Goal: Task Accomplishment & Management: Complete application form

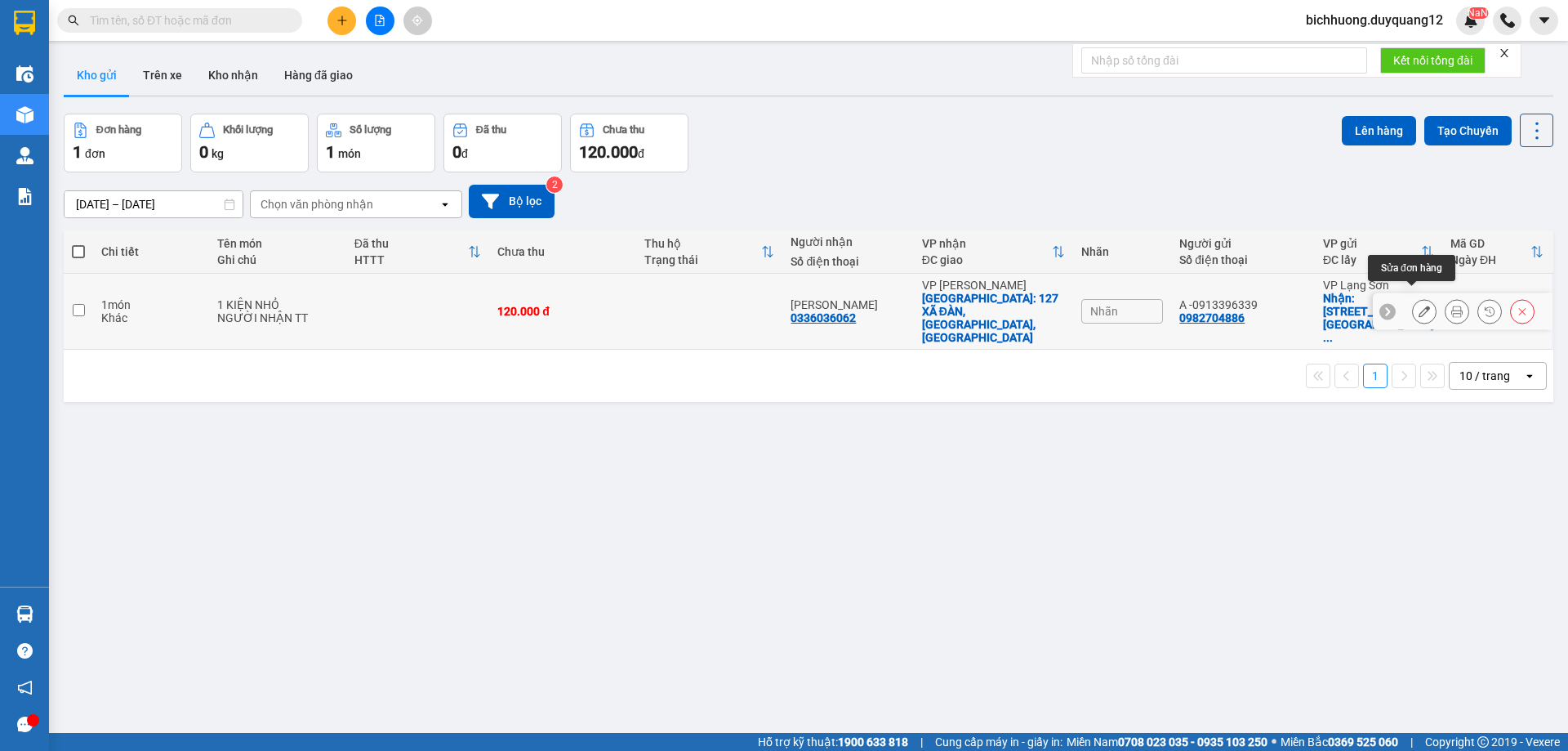
click at [1418, 305] on icon at bounding box center [1424, 310] width 12 height 12
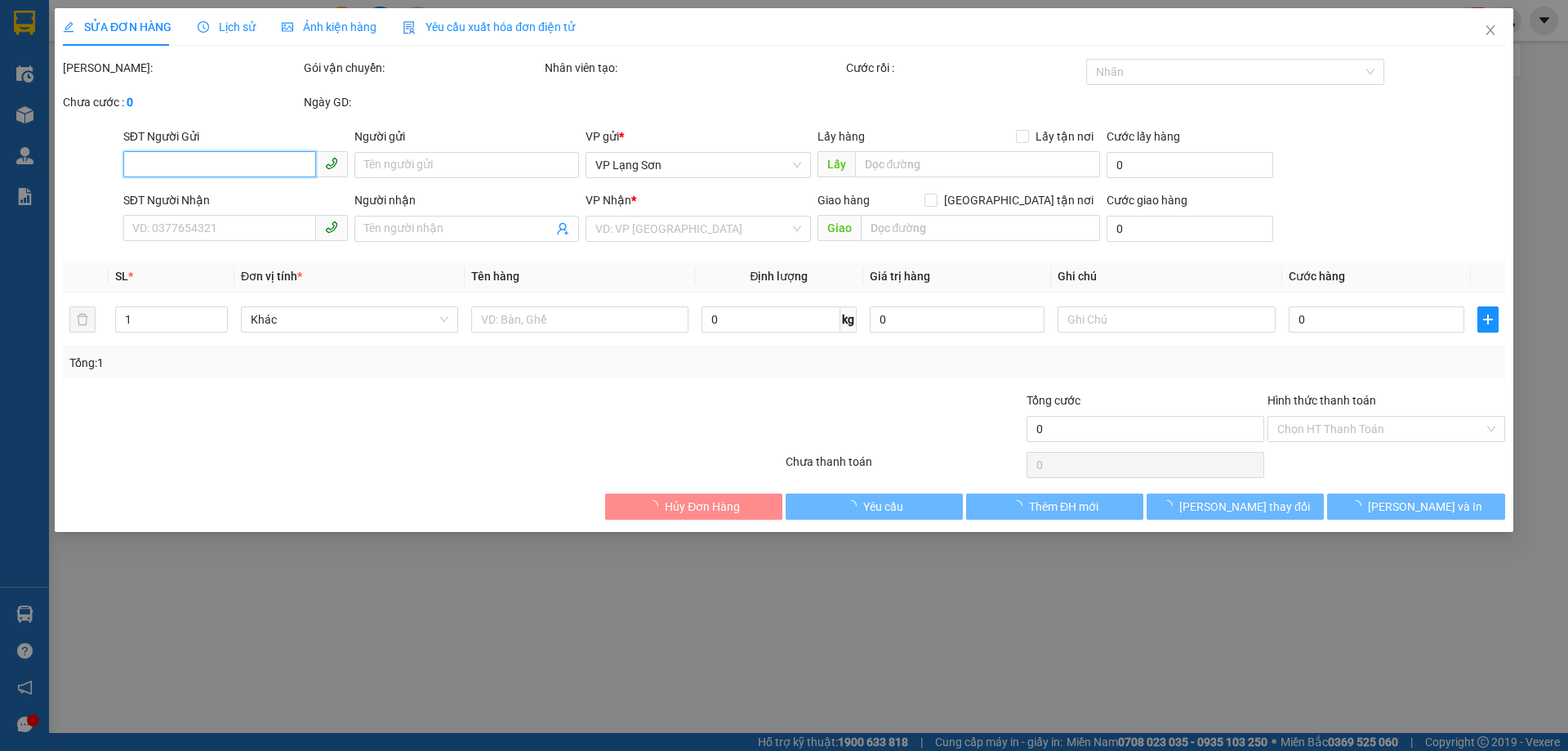
type input "0982704886"
type input "A -0913396339"
checkbox input "true"
type input "127 đường [PERSON_NAME][GEOGRAPHIC_DATA]"
type input "0336036062"
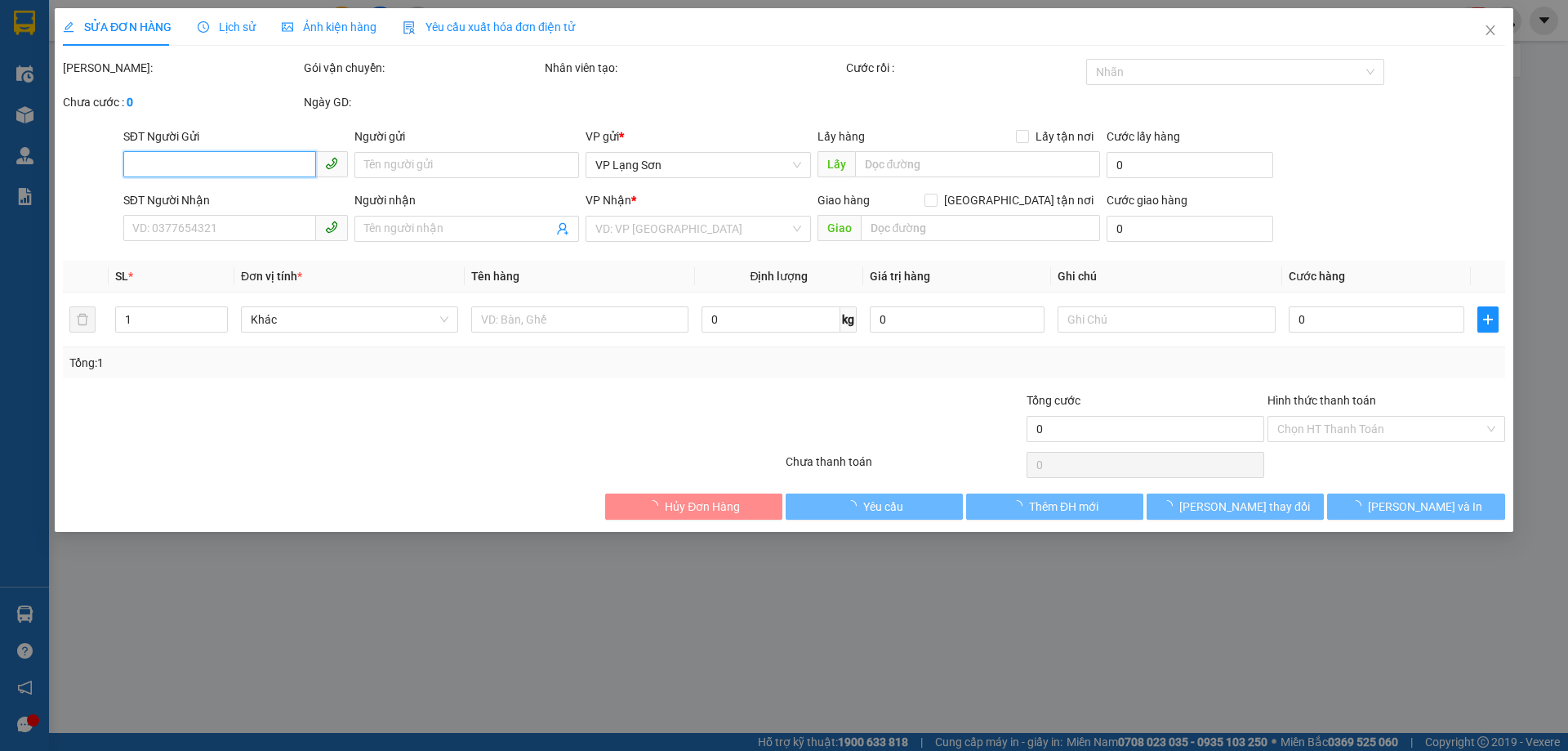
type input "[PERSON_NAME]"
checkbox input "true"
type input "127 XÃ ĐÀN,[GEOGRAPHIC_DATA],[GEOGRAPHIC_DATA]"
type input "120.000"
